Goal: Task Accomplishment & Management: Use online tool/utility

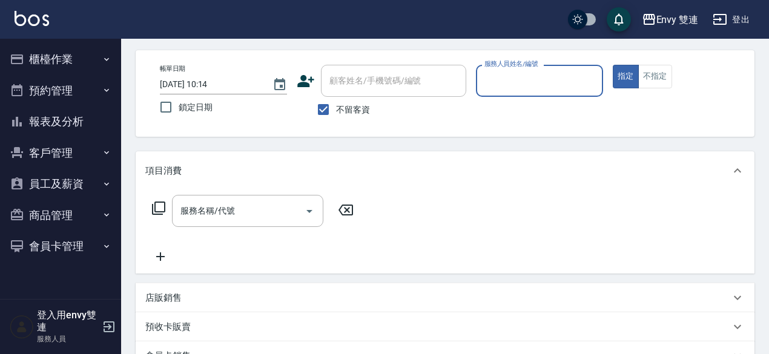
scroll to position [56, 0]
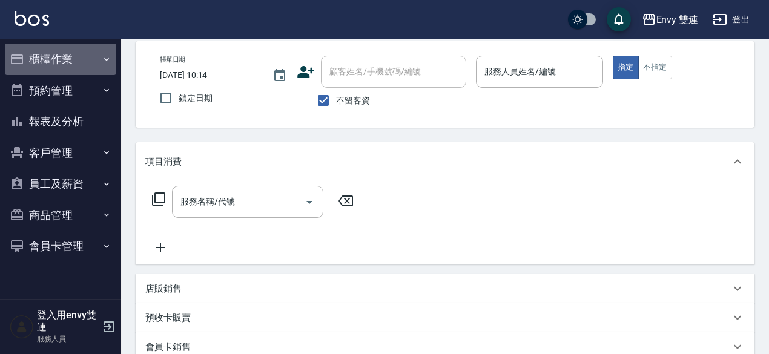
click at [45, 54] on button "櫃檯作業" at bounding box center [60, 59] width 111 height 31
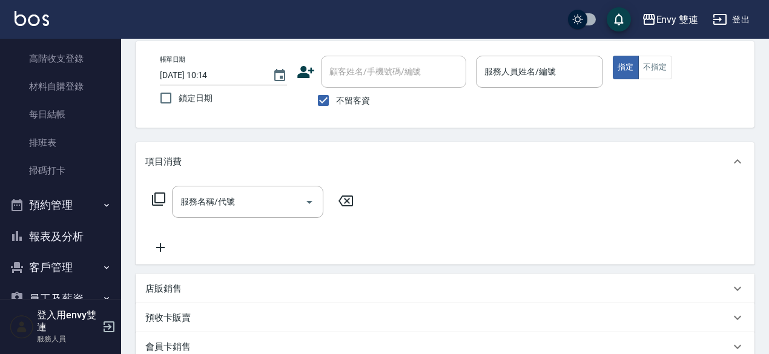
scroll to position [178, 0]
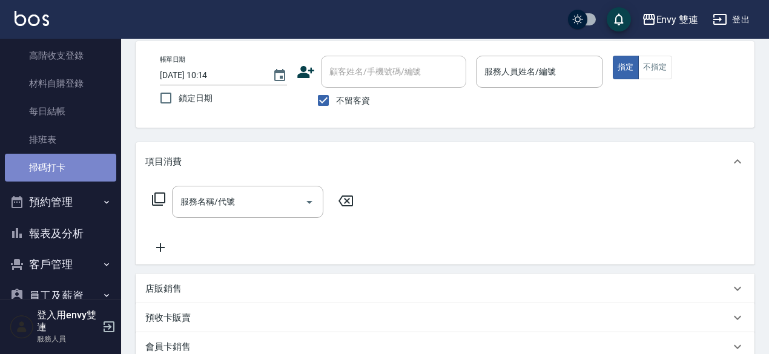
click at [61, 172] on link "掃碼打卡" at bounding box center [60, 168] width 111 height 28
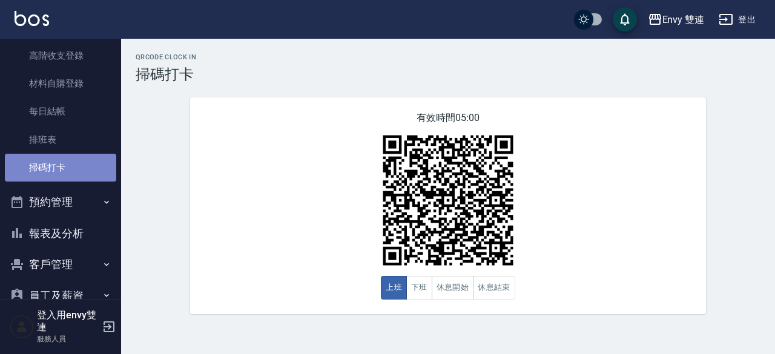
click at [61, 172] on link "掃碼打卡" at bounding box center [60, 168] width 111 height 28
